Goal: Task Accomplishment & Management: Manage account settings

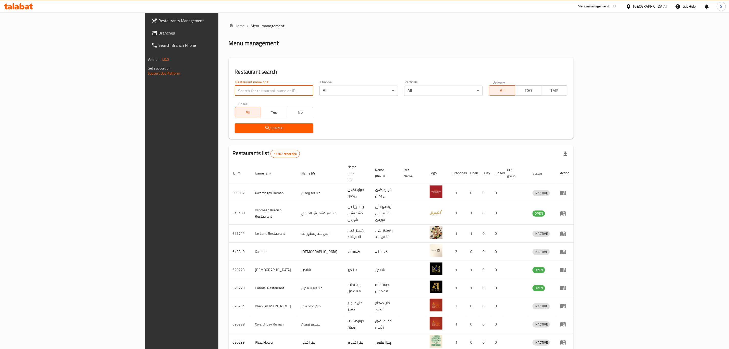
click at [235, 91] on input "search" at bounding box center [274, 90] width 79 height 10
type input "[PERSON_NAME]"
click at [235, 93] on input "[PERSON_NAME]" at bounding box center [274, 90] width 79 height 10
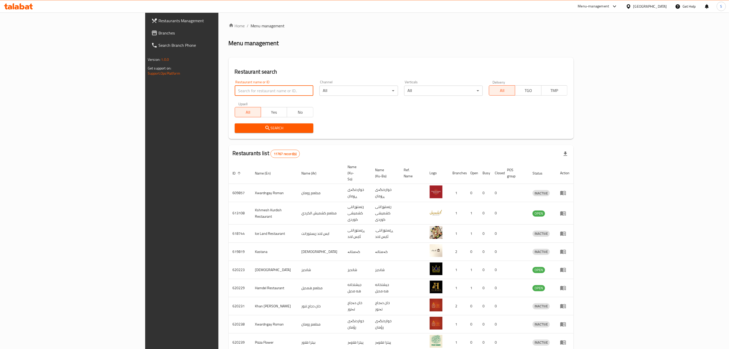
click at [235, 93] on input "search" at bounding box center [274, 90] width 79 height 10
type input "qubadi"
click at [239, 129] on span "Search" at bounding box center [274, 128] width 70 height 6
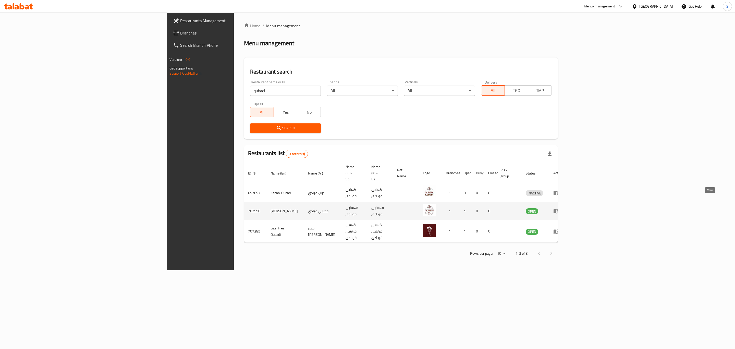
click at [559, 209] on icon "enhanced table" at bounding box center [557, 211] width 6 height 4
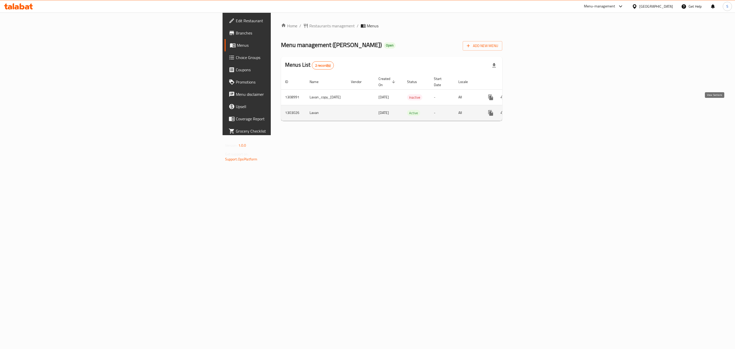
click at [534, 111] on link "enhanced table" at bounding box center [527, 113] width 12 height 12
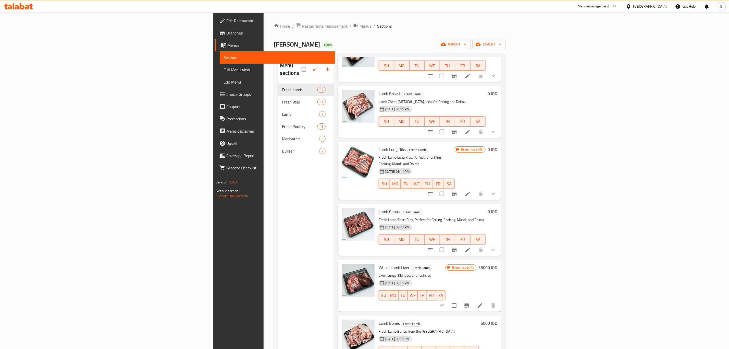
scroll to position [388, 0]
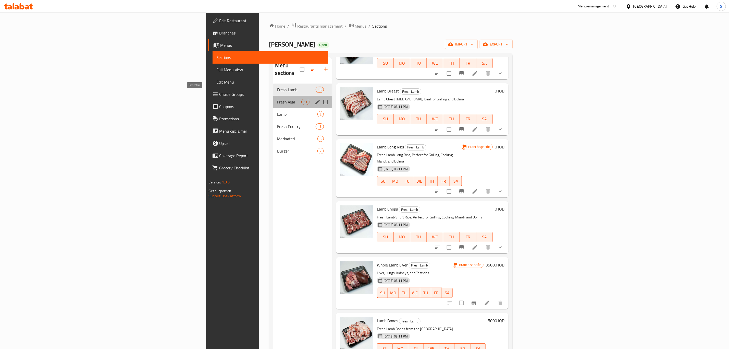
click at [277, 99] on span "Fresh Veal" at bounding box center [289, 102] width 24 height 6
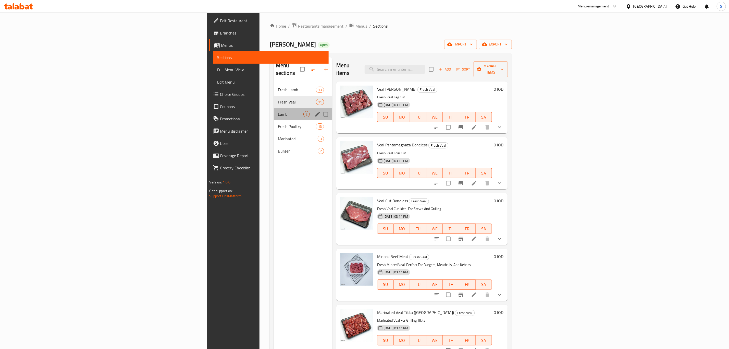
click at [274, 108] on div "Lamb 2" at bounding box center [303, 114] width 58 height 12
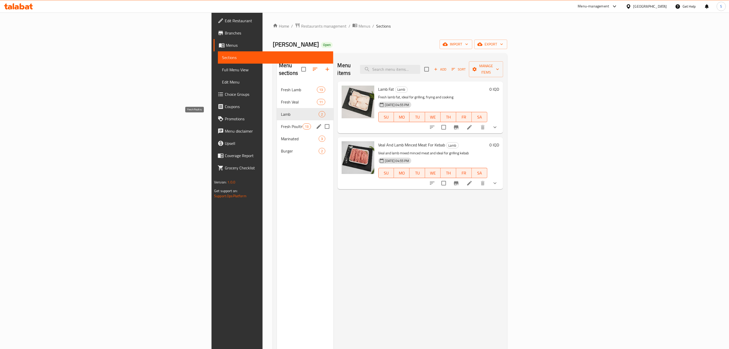
click at [281, 123] on span "Fresh Poultry" at bounding box center [292, 126] width 22 height 6
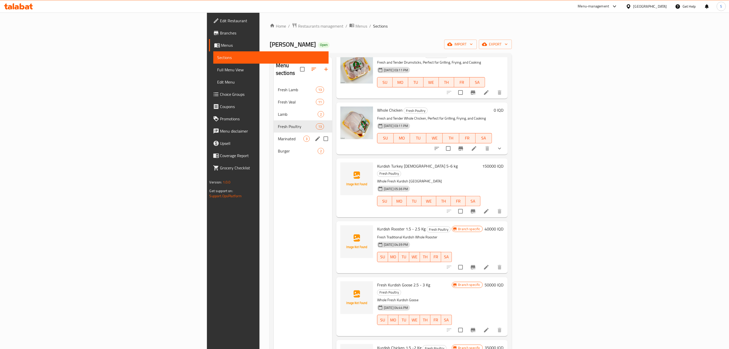
click at [274, 137] on div "Marinated 3" at bounding box center [303, 138] width 58 height 12
